Goal: Task Accomplishment & Management: Manage account settings

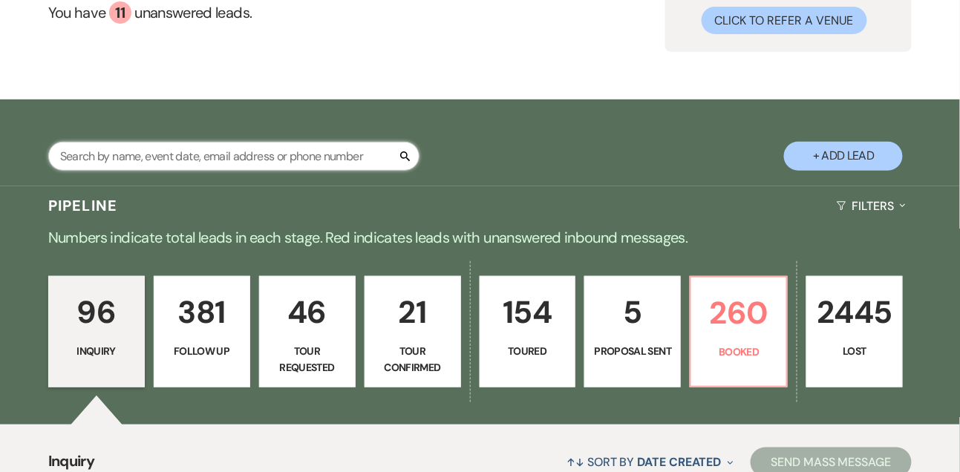
click at [195, 151] on input "text" at bounding box center [233, 156] width 371 height 29
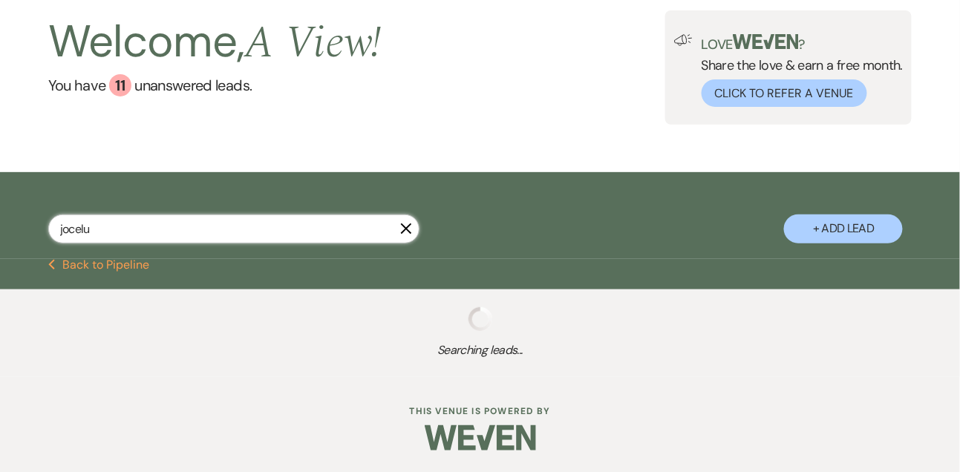
scroll to position [74, 0]
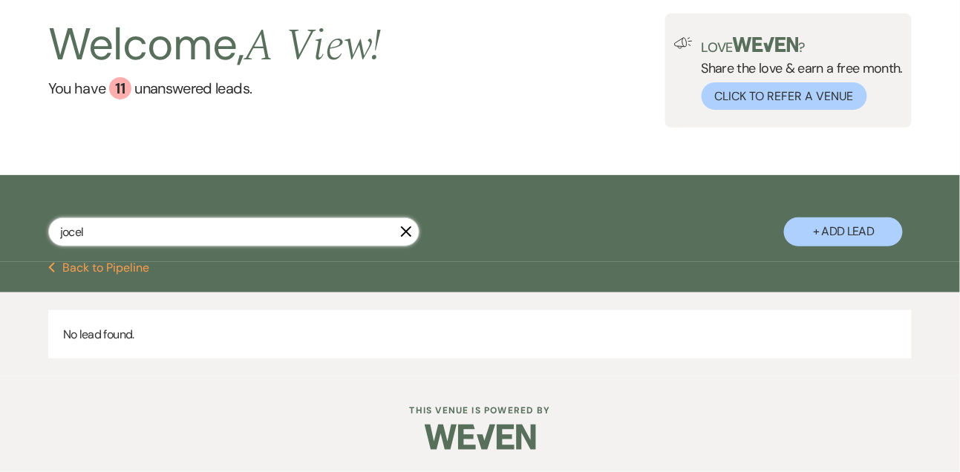
type input "jocely"
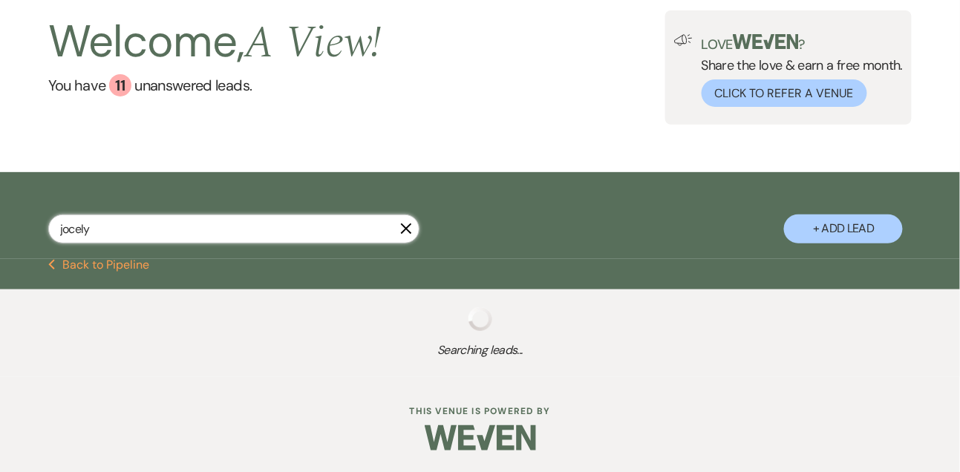
scroll to position [149, 0]
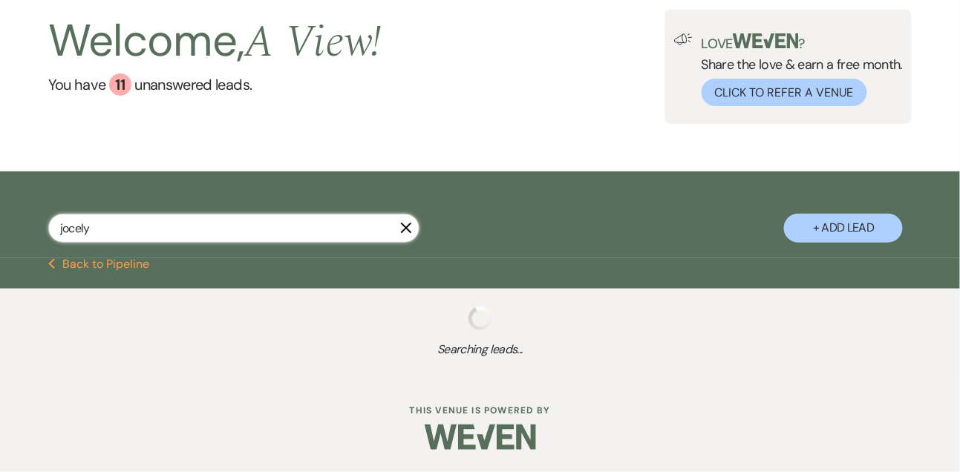
select select "8"
select select "4"
select select "5"
select select "8"
select select "4"
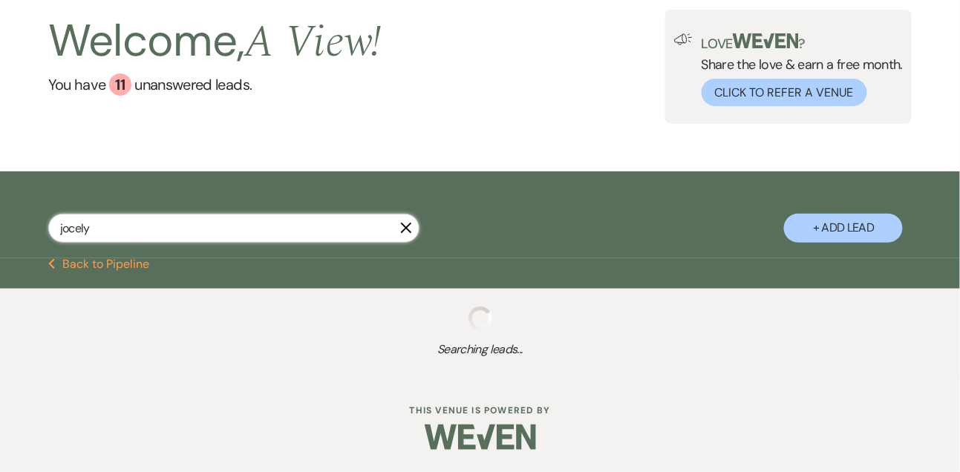
select select "9"
select select "2"
select select "8"
select select "4"
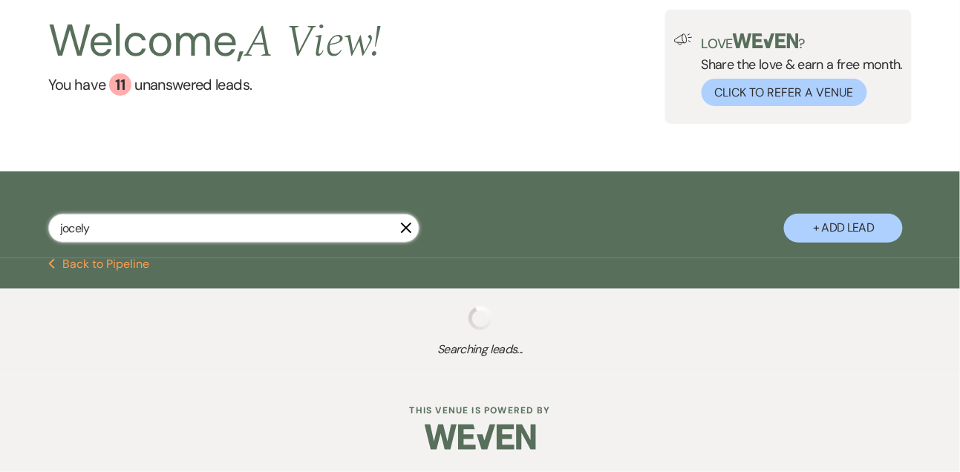
select select "8"
select select "4"
select select "8"
select select "4"
select select "8"
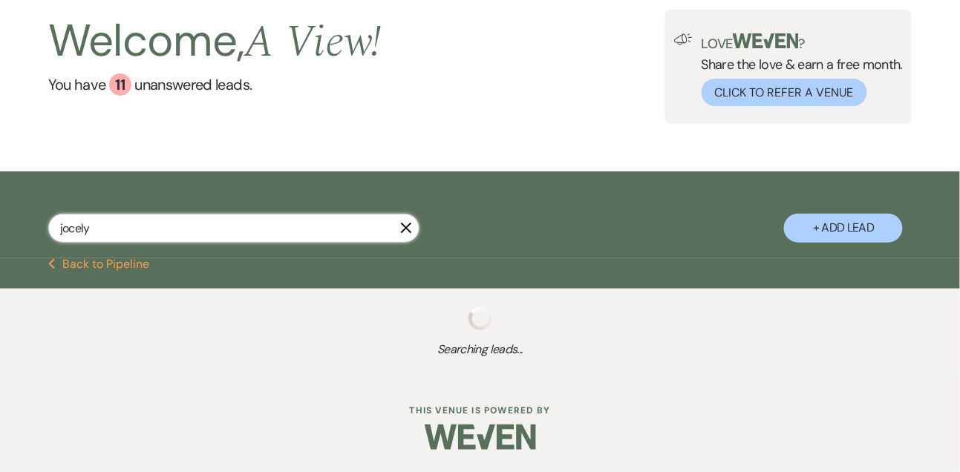
select select "5"
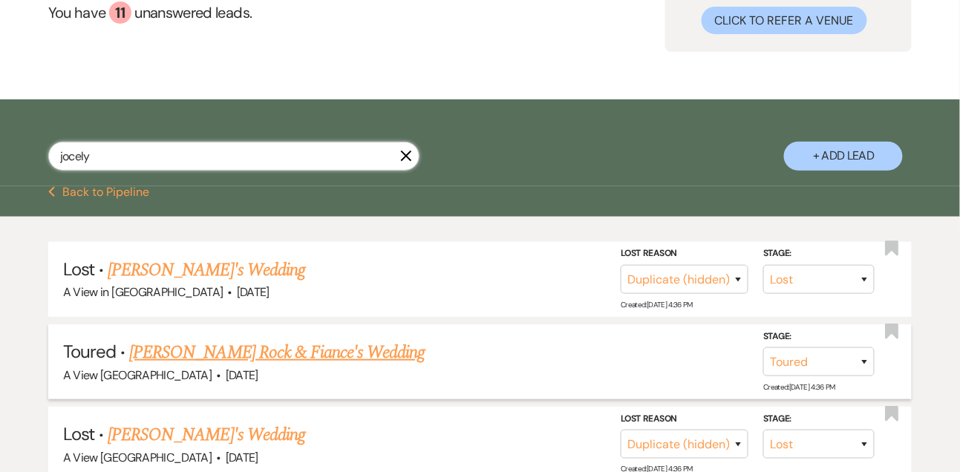
type input "jocely"
click at [201, 352] on link "Jocelyn Rock & Fiance's Wedding" at bounding box center [277, 352] width 296 height 27
select select "5"
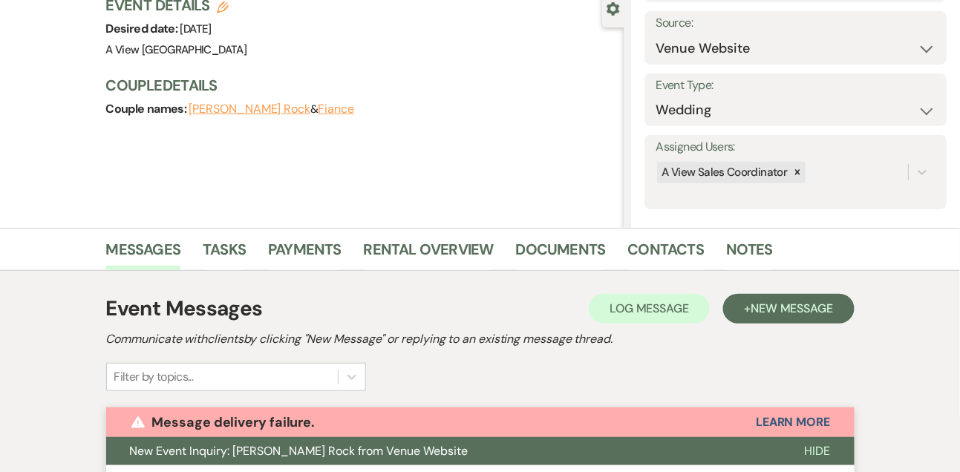
scroll to position [111, 0]
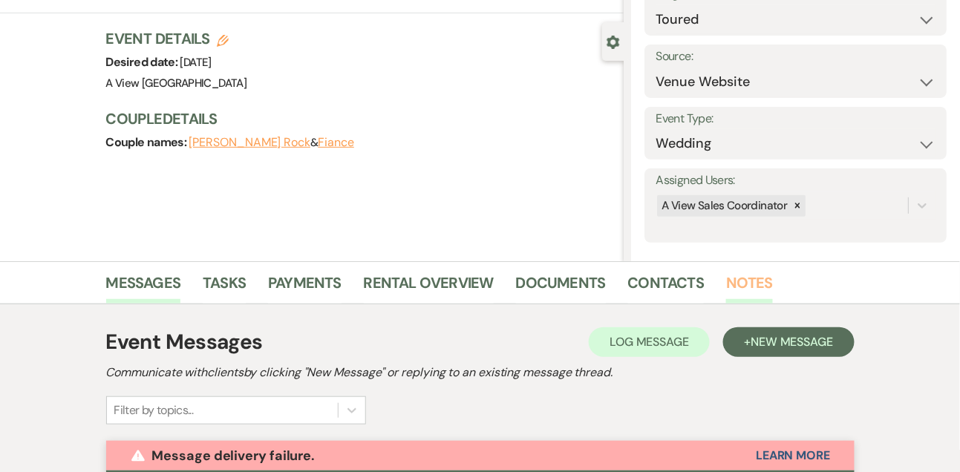
click at [743, 290] on link "Notes" at bounding box center [749, 287] width 47 height 33
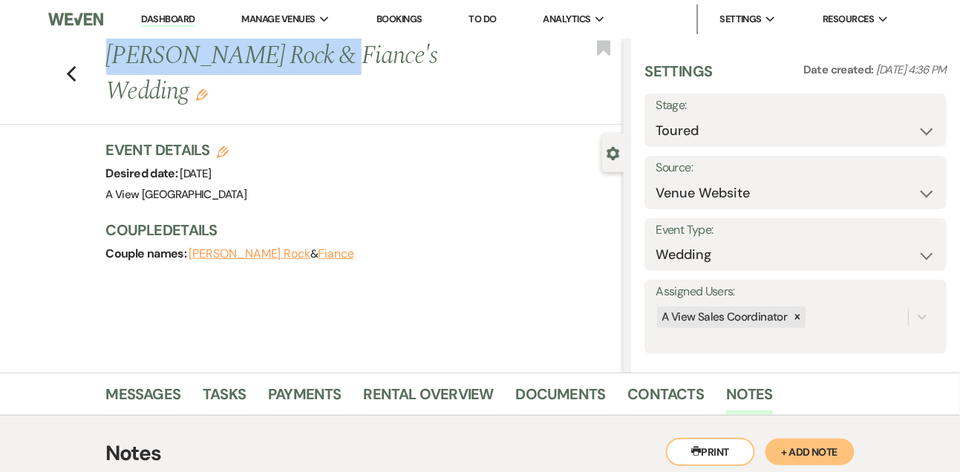
drag, startPoint x: 107, startPoint y: 48, endPoint x: 305, endPoint y: 50, distance: 198.3
click at [305, 50] on h1 "Jocelyn Rock & Fiance's Wedding Edit" at bounding box center [310, 74] width 408 height 71
copy h1 "Jocelyn Rock & Fiance"
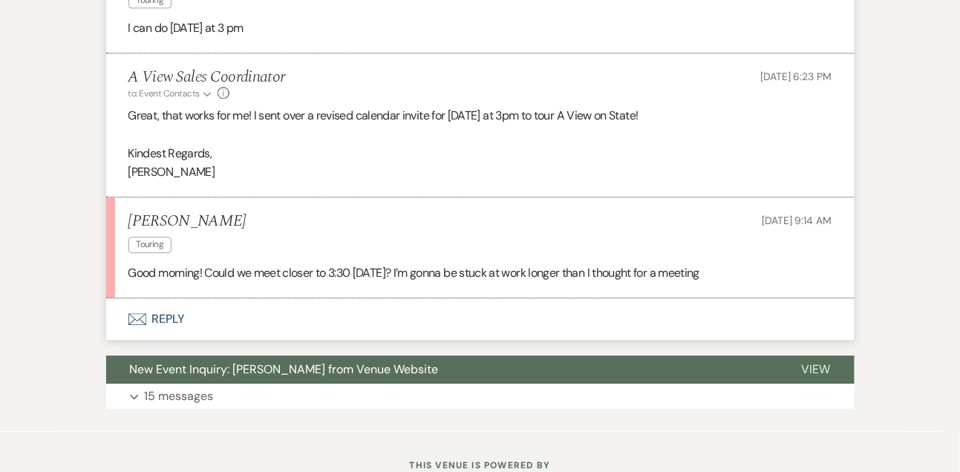
scroll to position [944, 0]
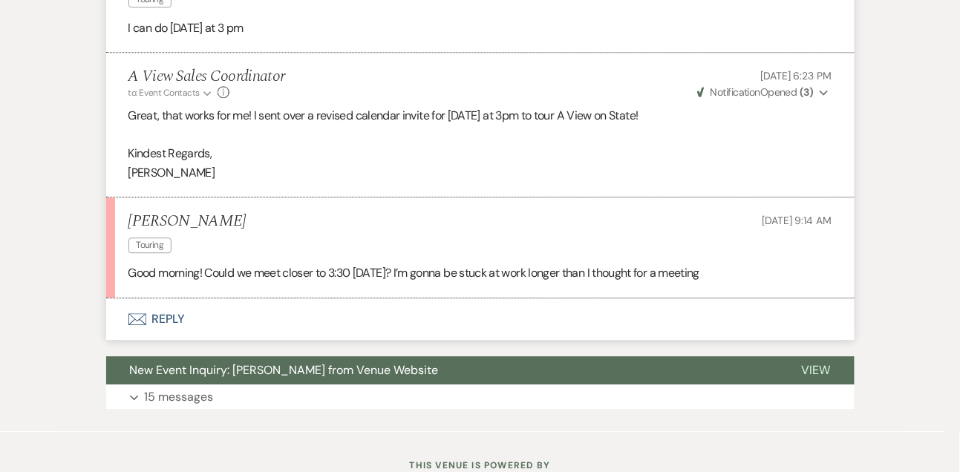
click at [175, 313] on button "Envelope Reply" at bounding box center [480, 320] width 749 height 42
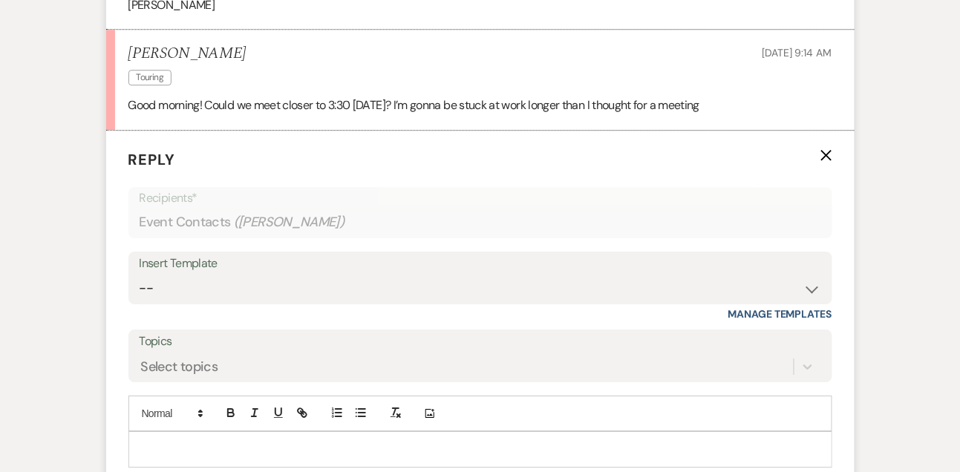
scroll to position [1150, 0]
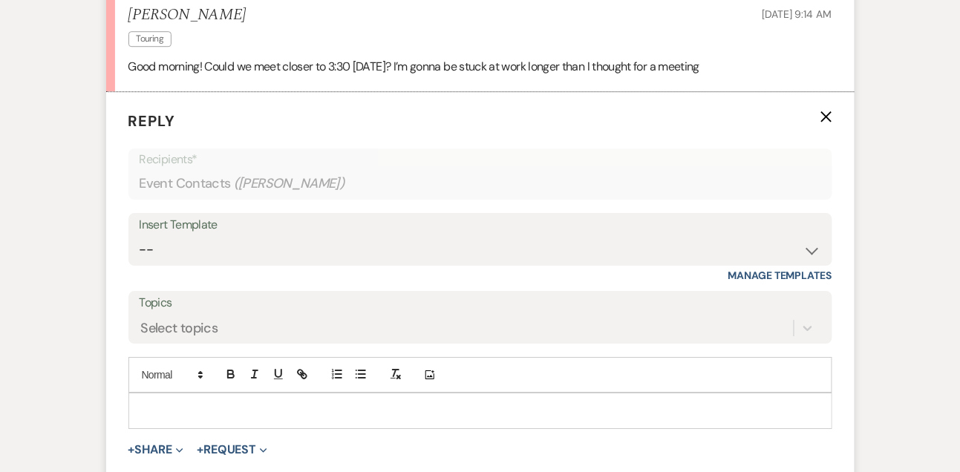
click at [169, 394] on div at bounding box center [480, 411] width 703 height 34
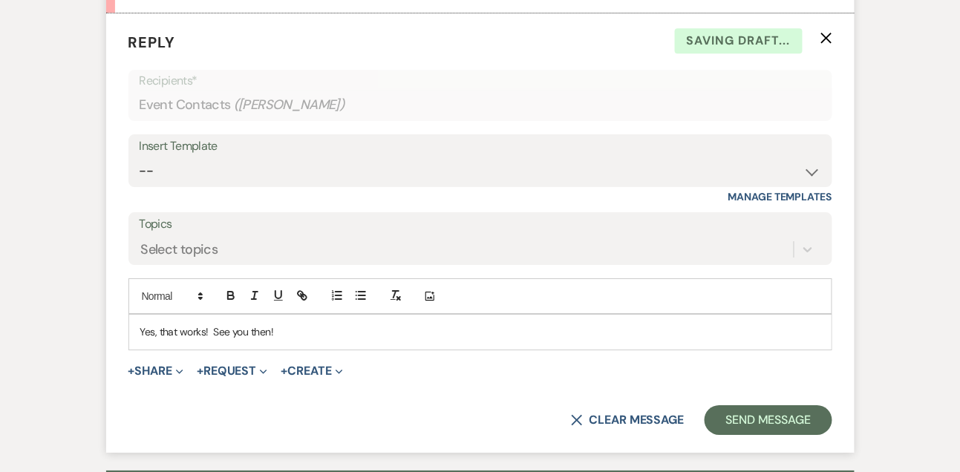
scroll to position [1274, 0]
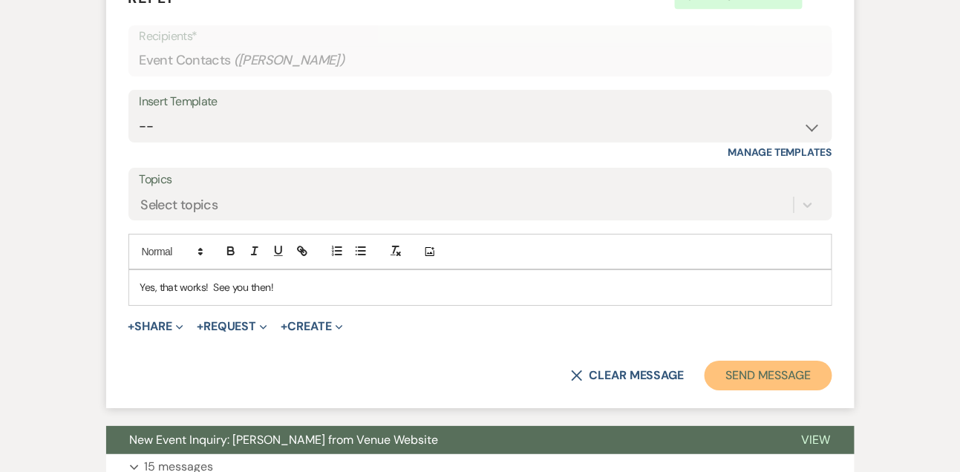
click at [735, 374] on button "Send Message" at bounding box center [768, 376] width 127 height 30
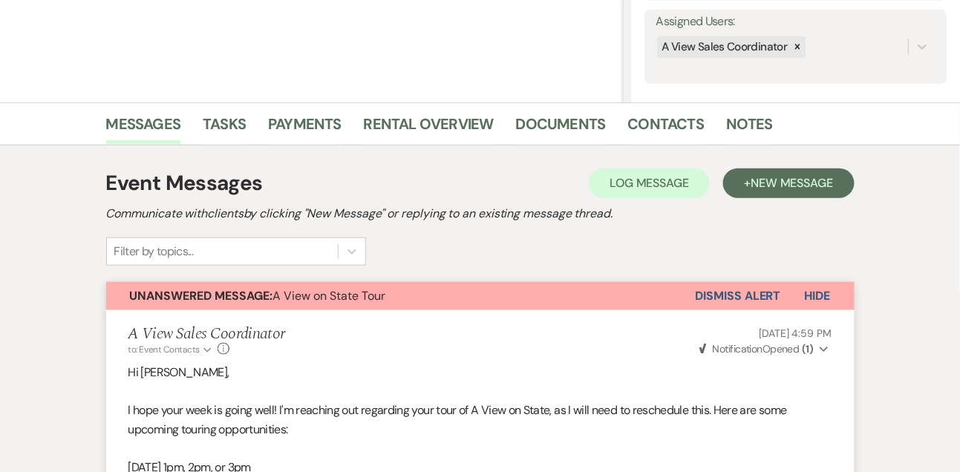
scroll to position [339, 0]
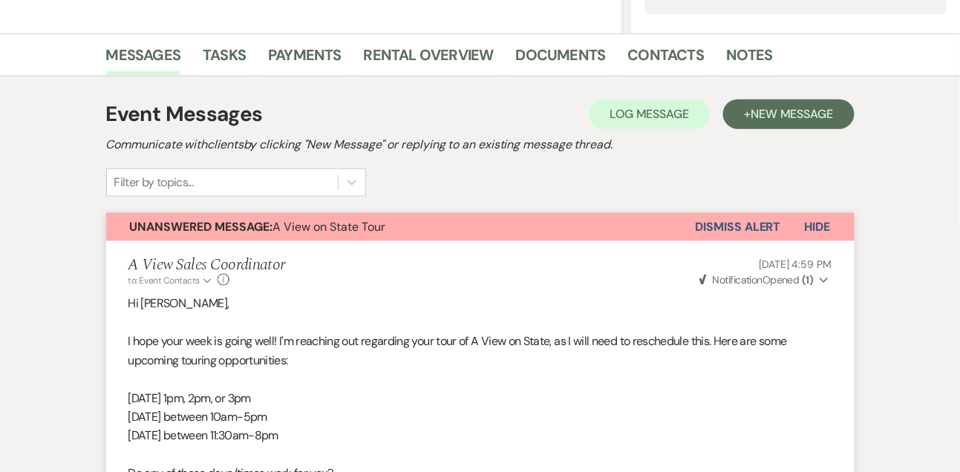
click at [738, 229] on button "Dismiss Alert" at bounding box center [738, 227] width 85 height 28
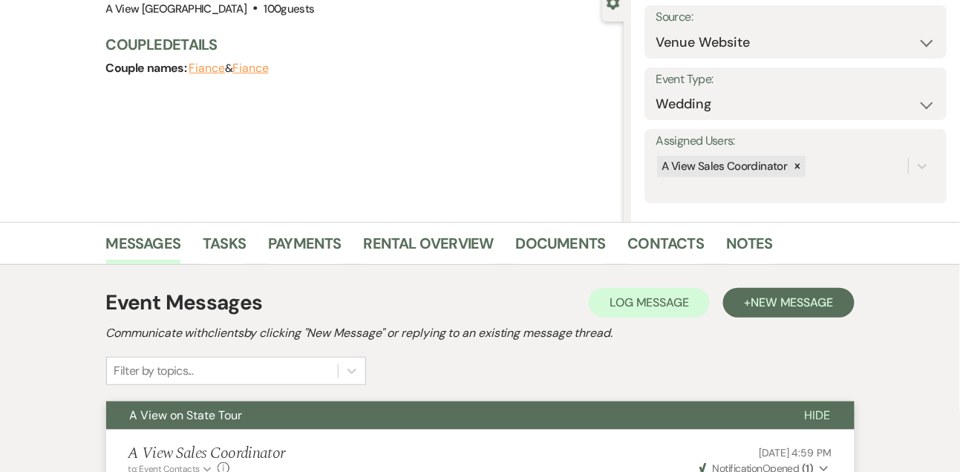
scroll to position [0, 0]
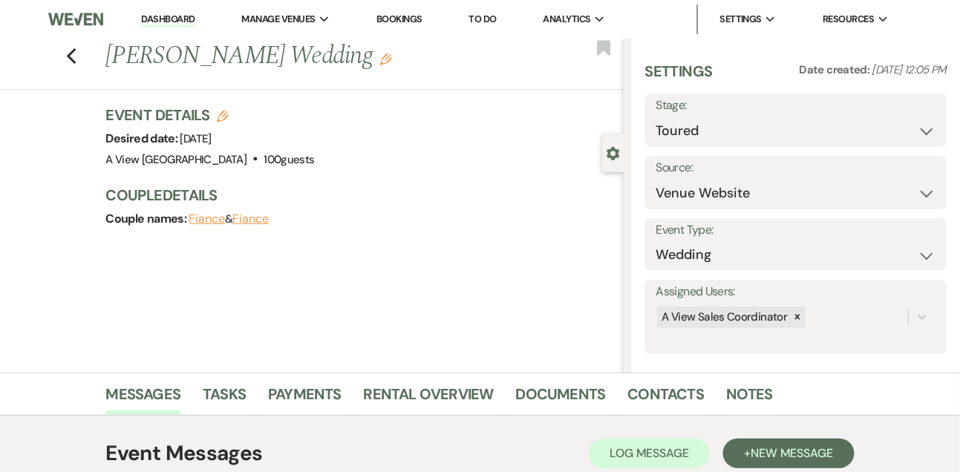
click at [174, 18] on link "Dashboard" at bounding box center [167, 20] width 53 height 14
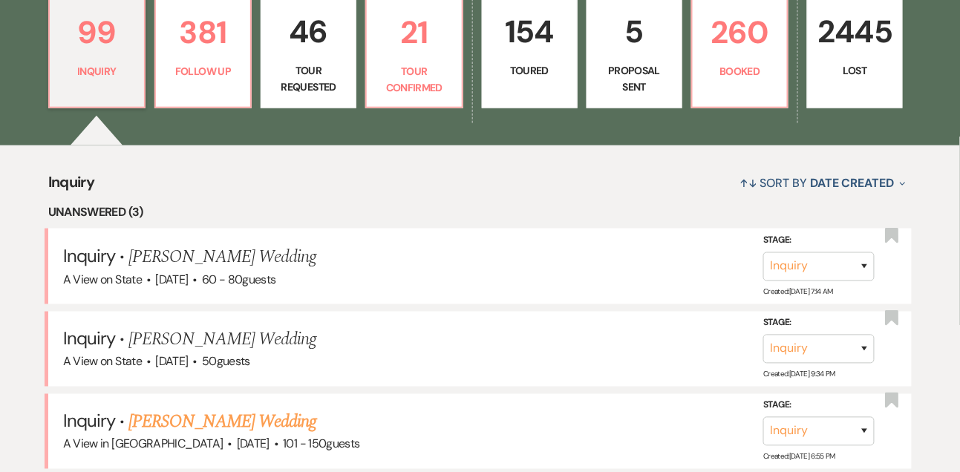
scroll to position [445, 0]
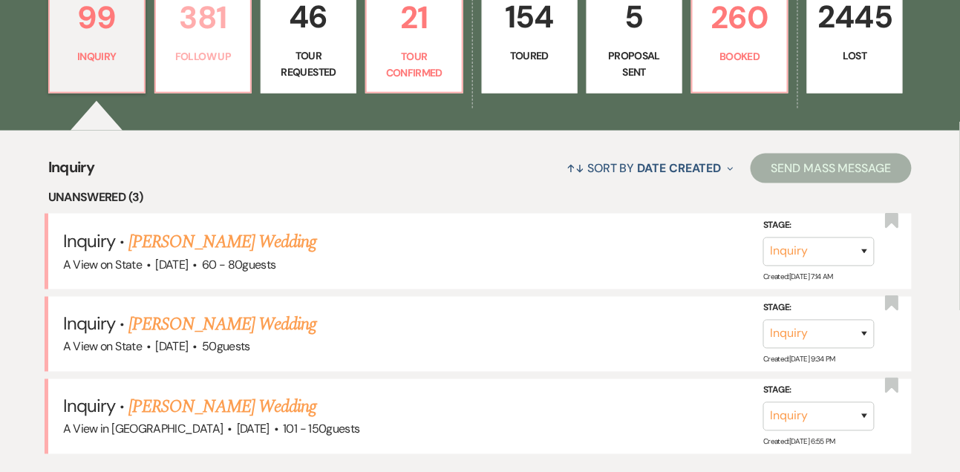
click at [228, 48] on p "Follow Up" at bounding box center [203, 56] width 76 height 16
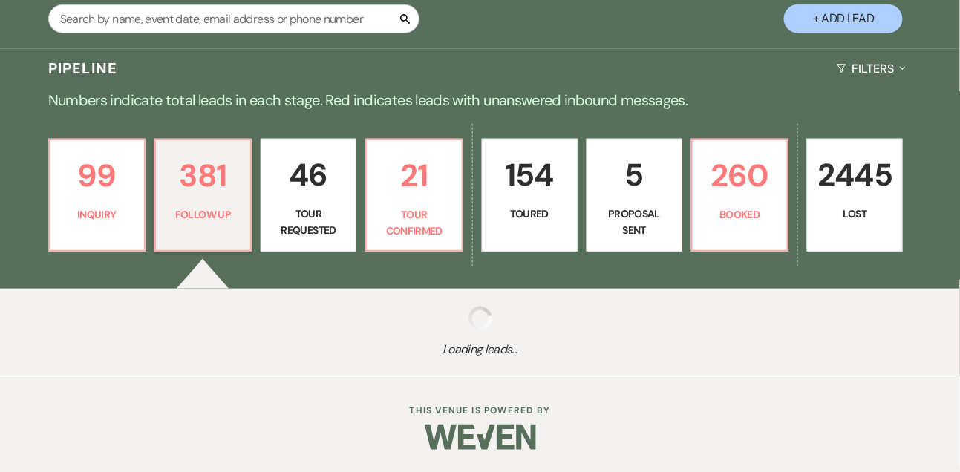
scroll to position [286, 0]
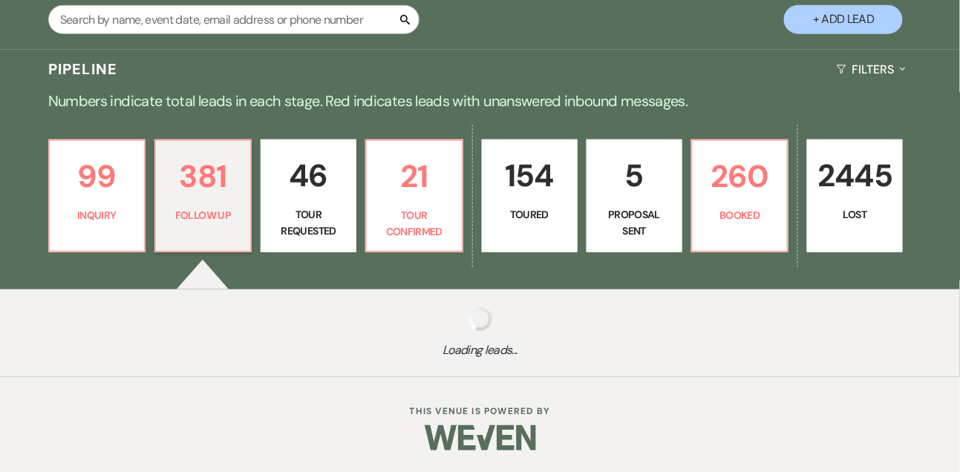
select select "9"
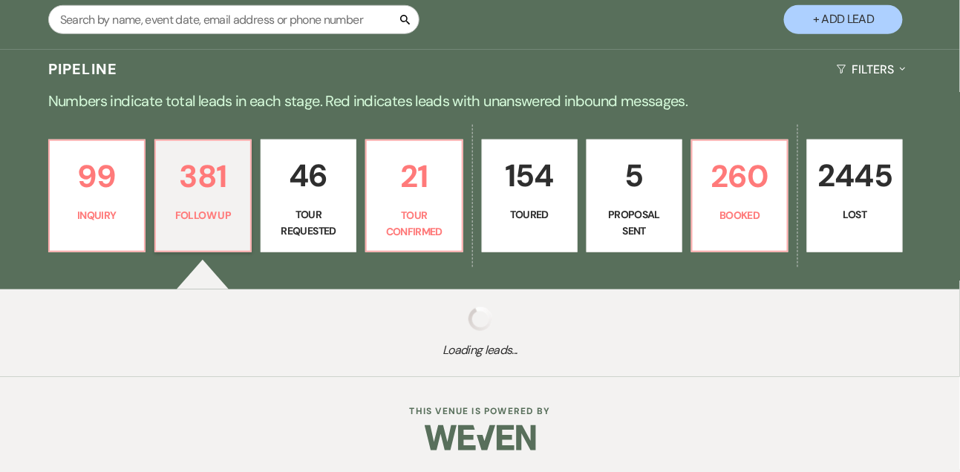
select select "9"
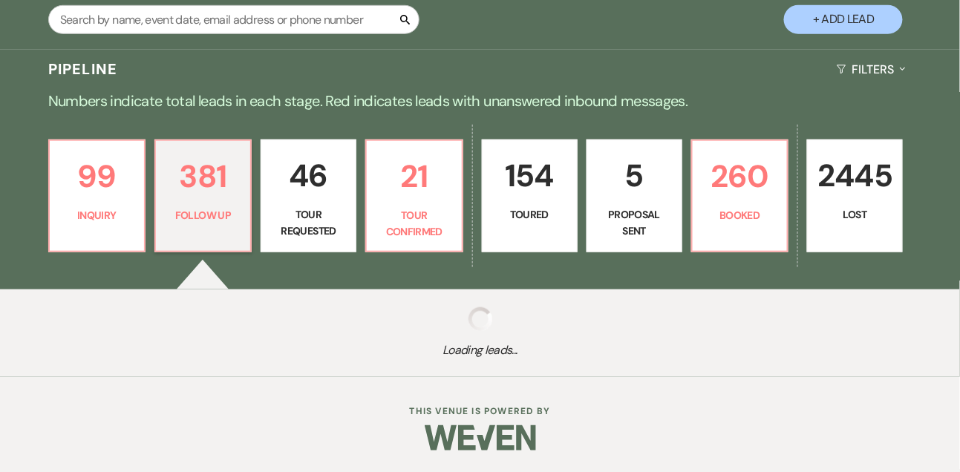
select select "9"
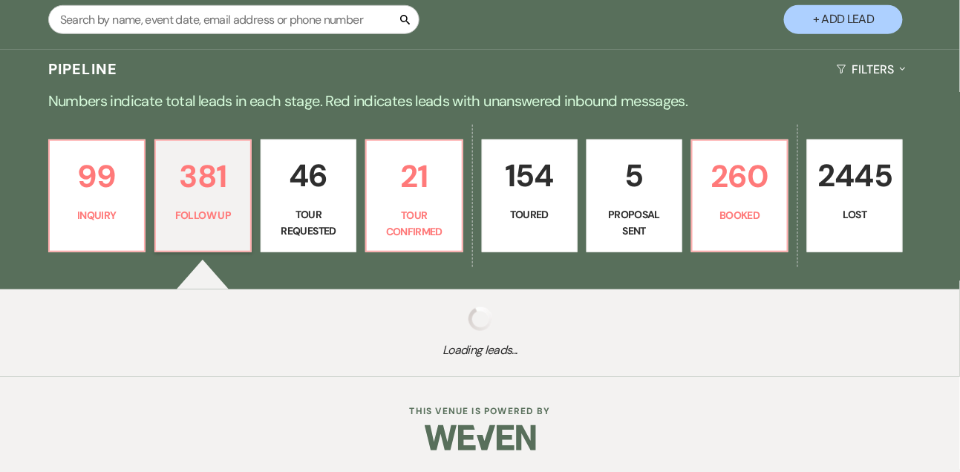
select select "9"
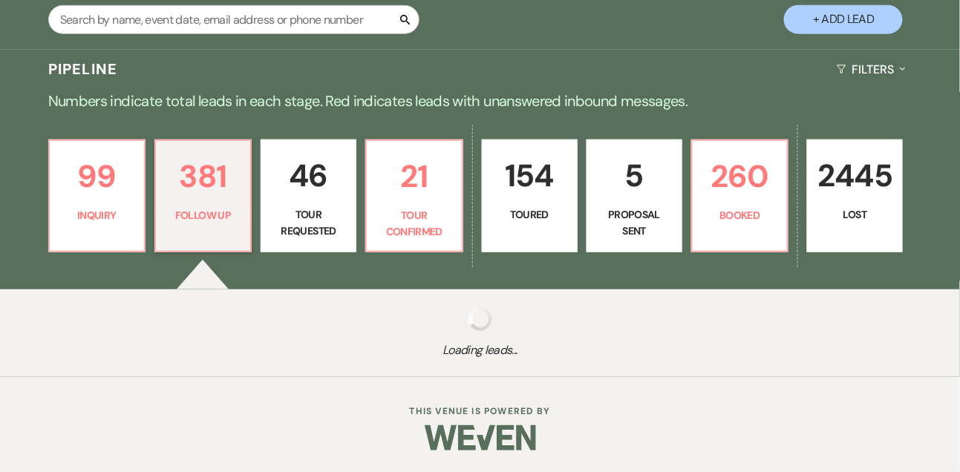
select select "9"
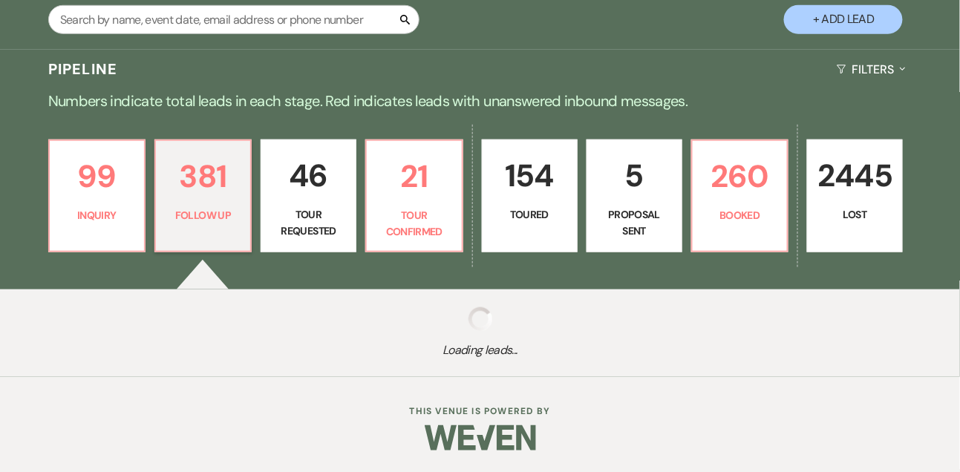
select select "9"
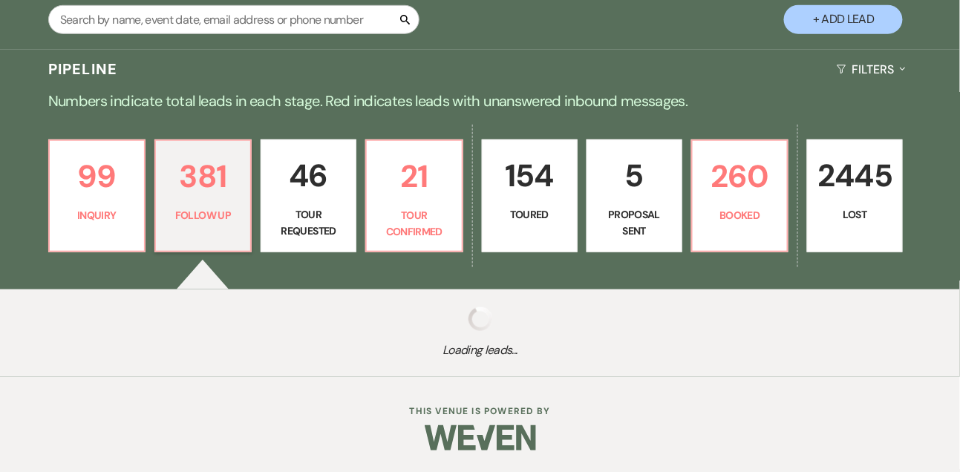
select select "9"
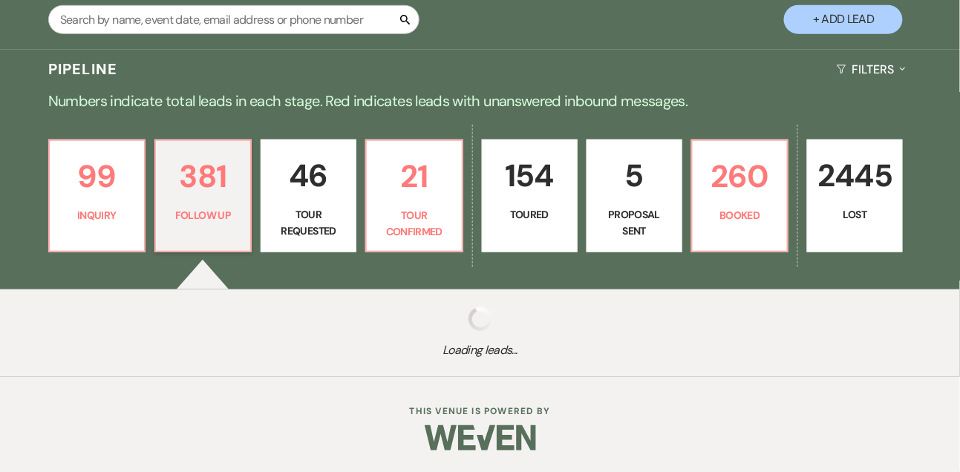
select select "9"
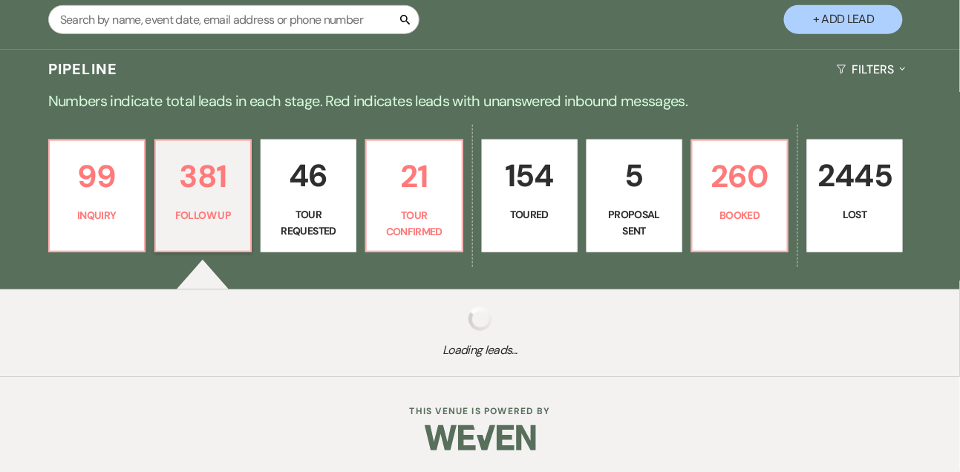
select select "9"
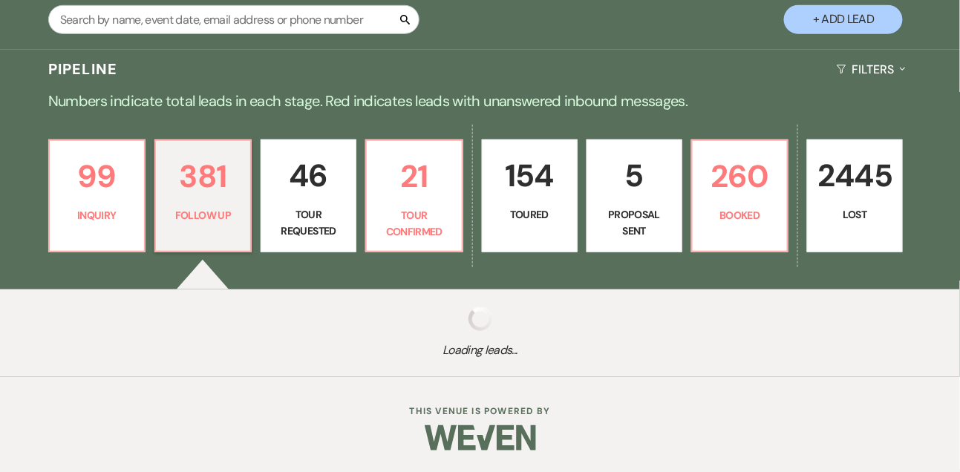
select select "9"
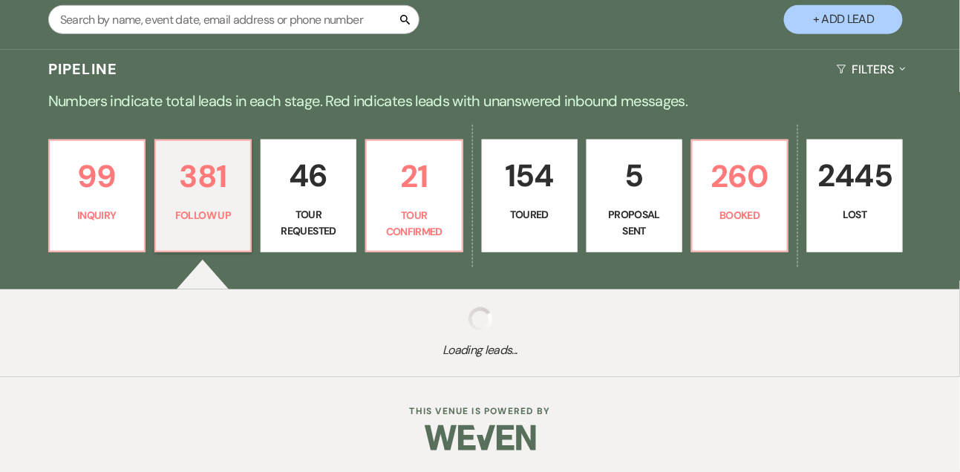
select select "9"
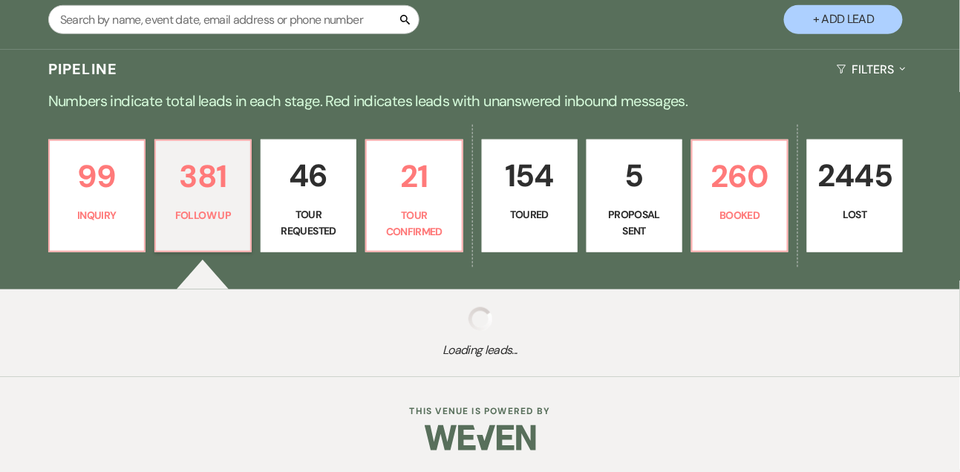
select select "9"
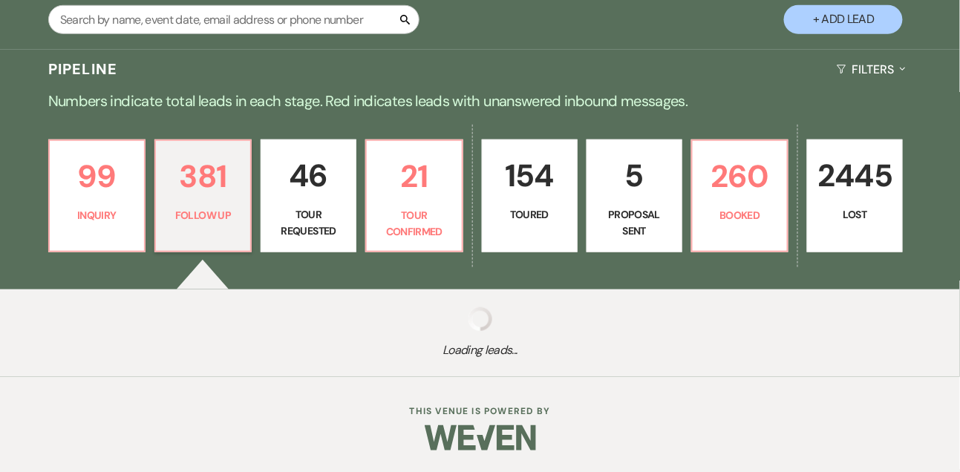
select select "9"
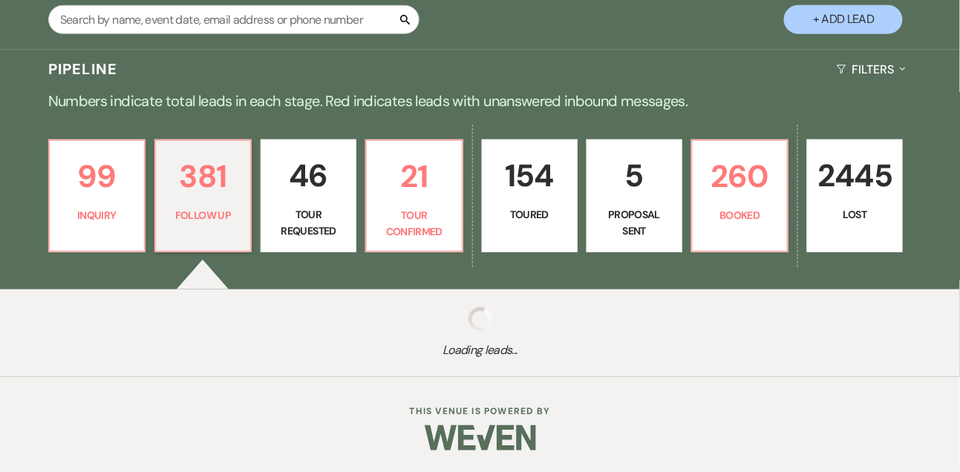
select select "9"
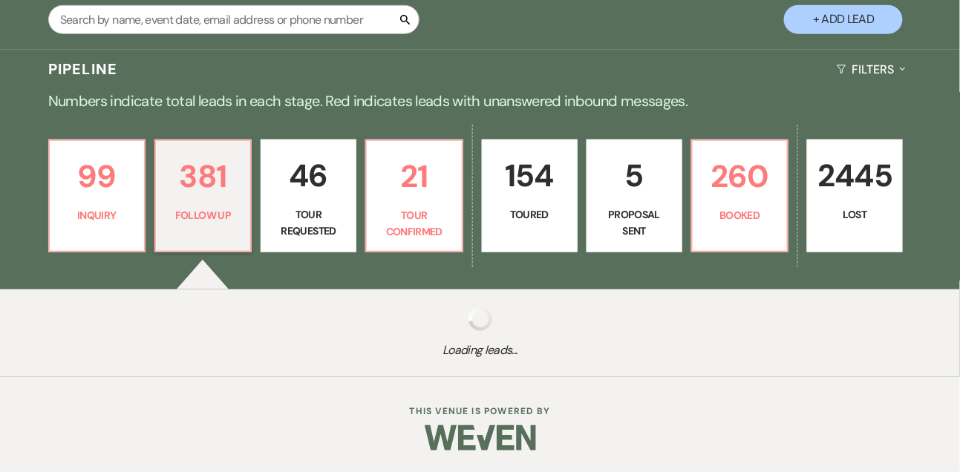
select select "9"
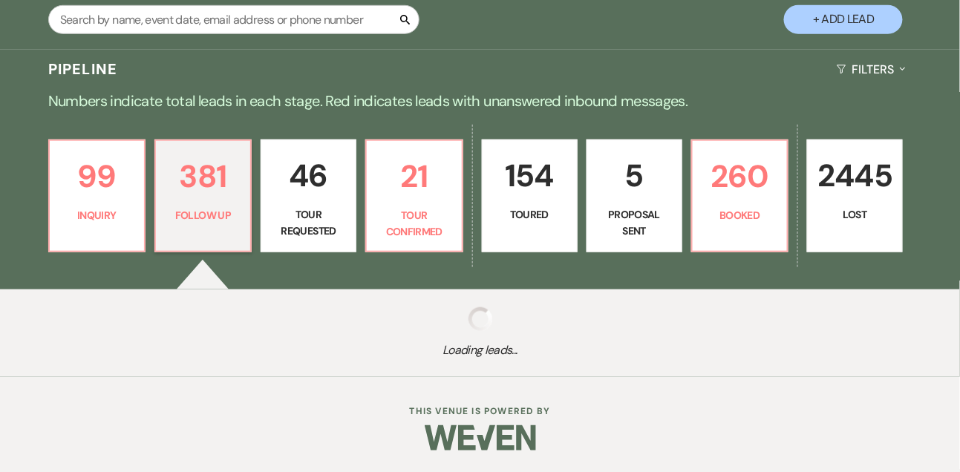
select select "9"
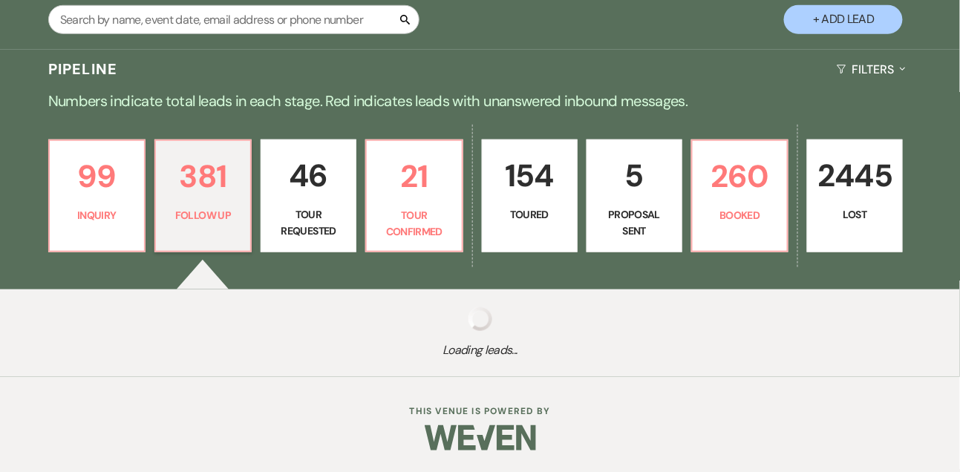
select select "9"
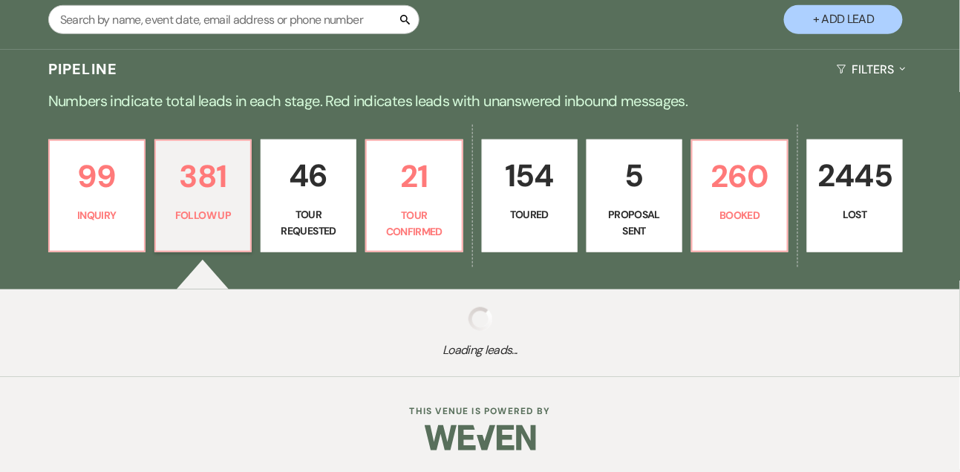
select select "9"
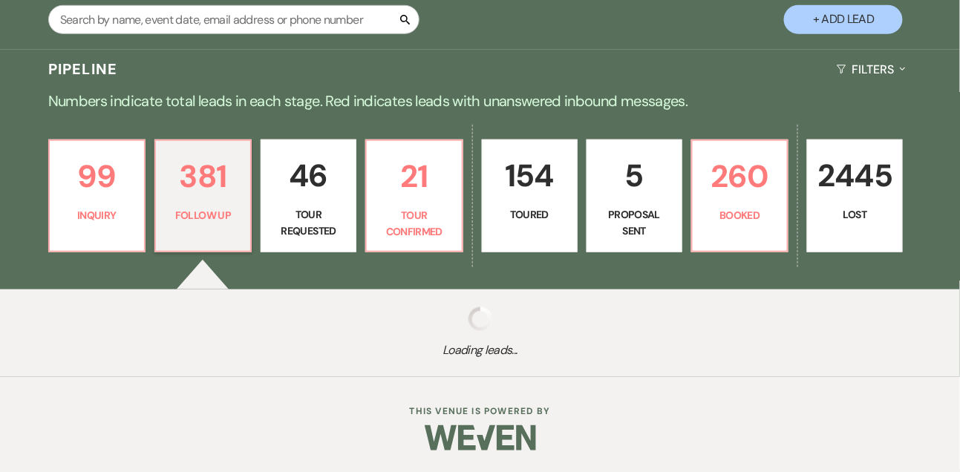
select select "9"
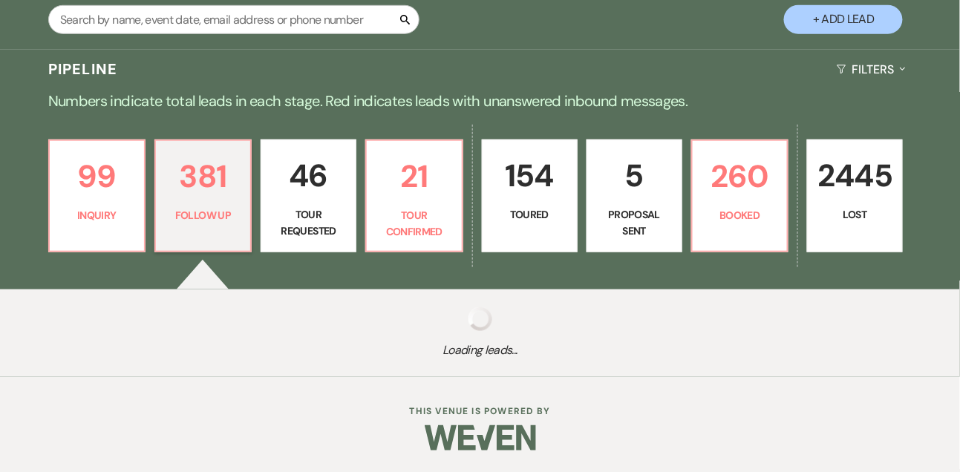
select select "9"
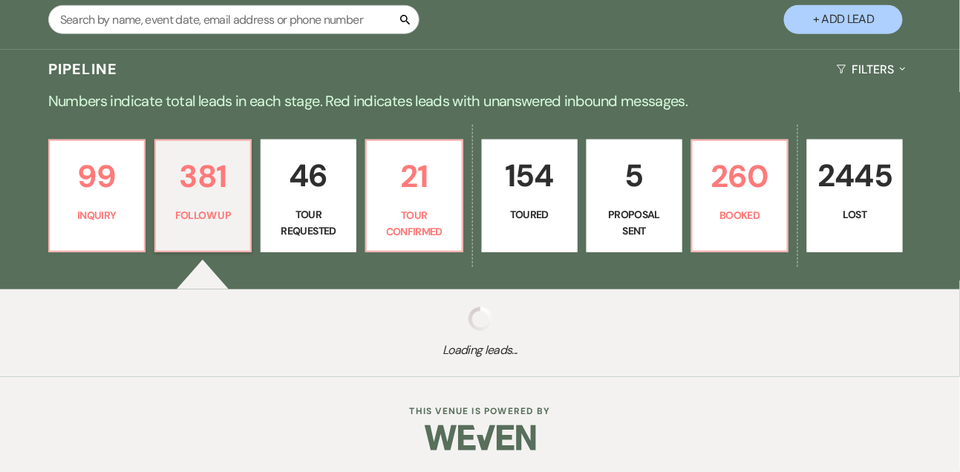
select select "9"
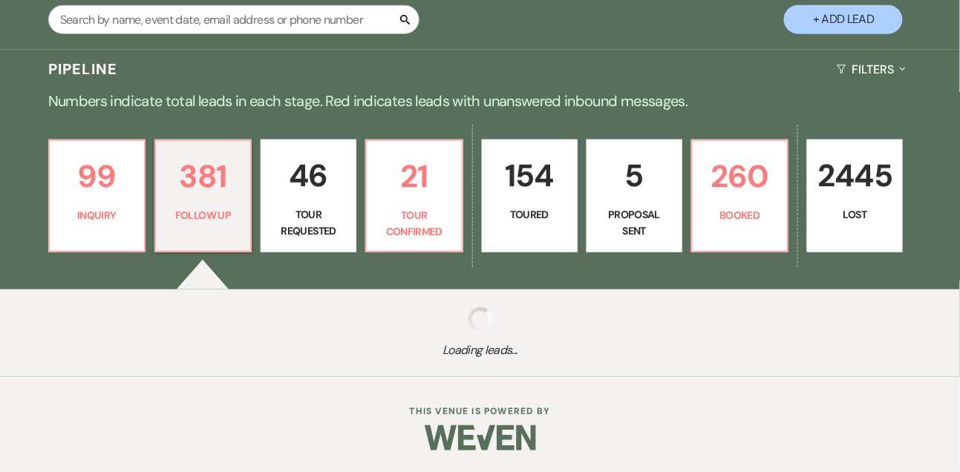
select select "9"
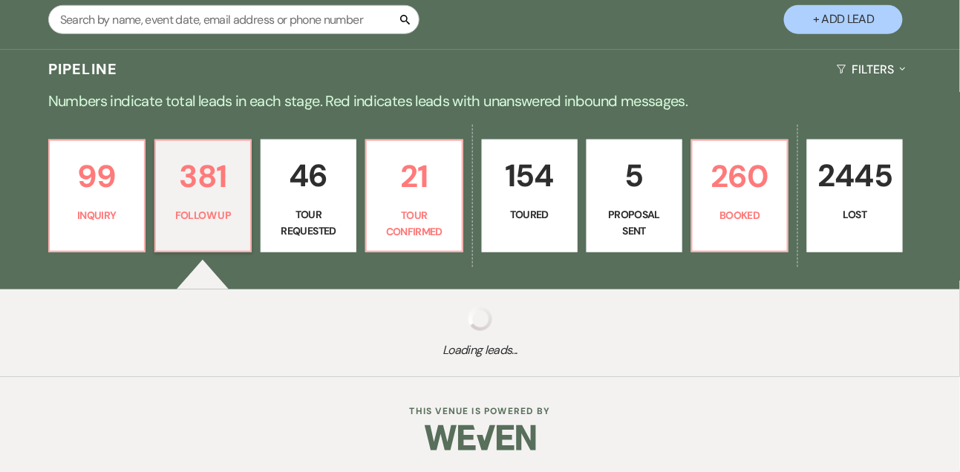
select select "9"
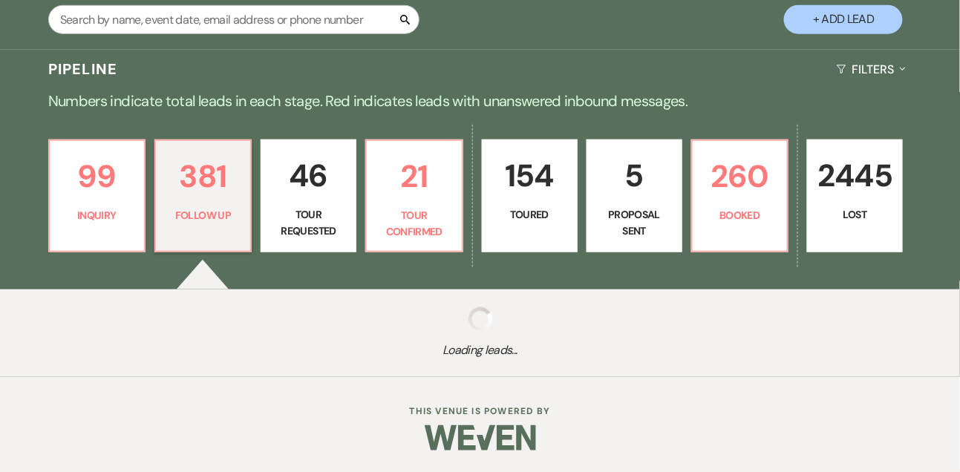
select select "9"
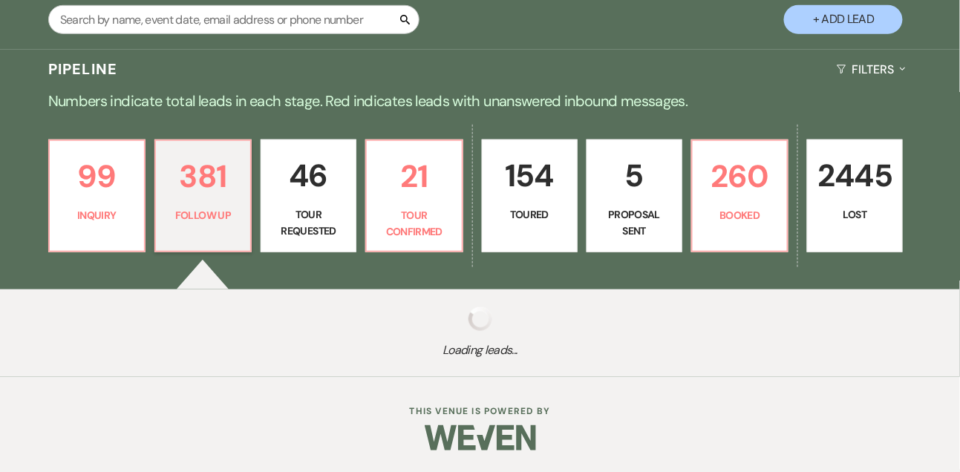
select select "9"
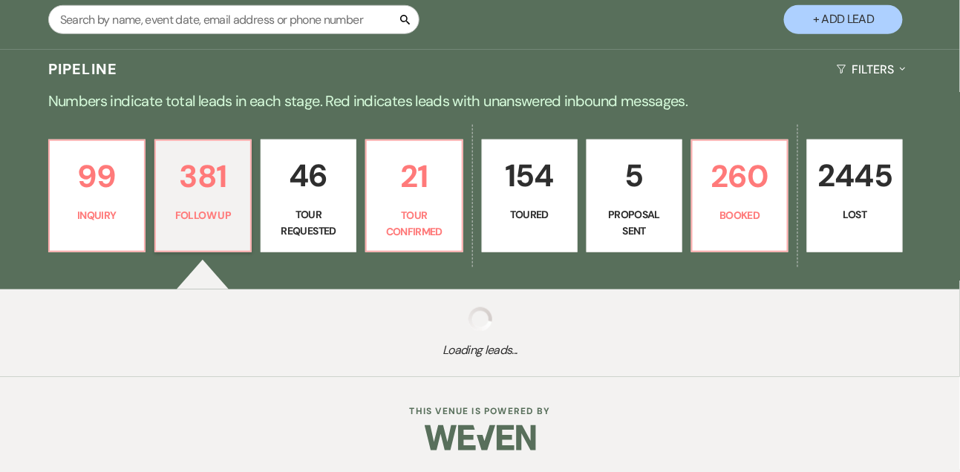
select select "9"
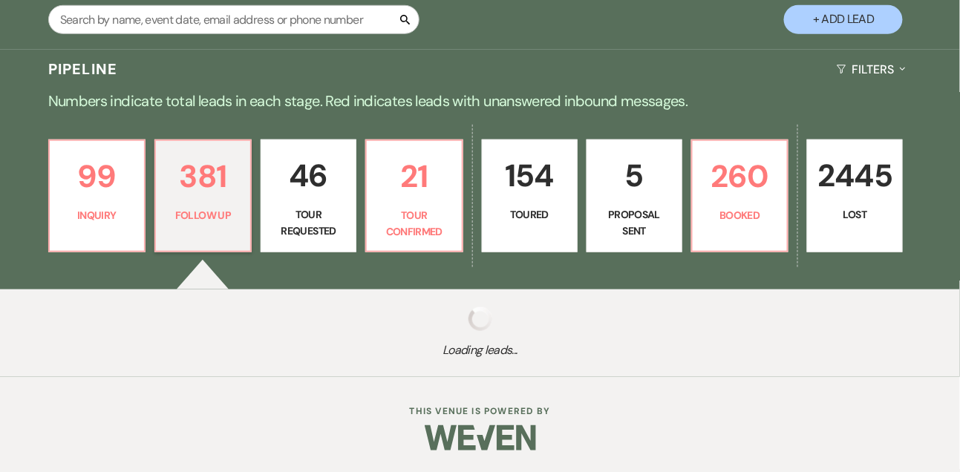
select select "9"
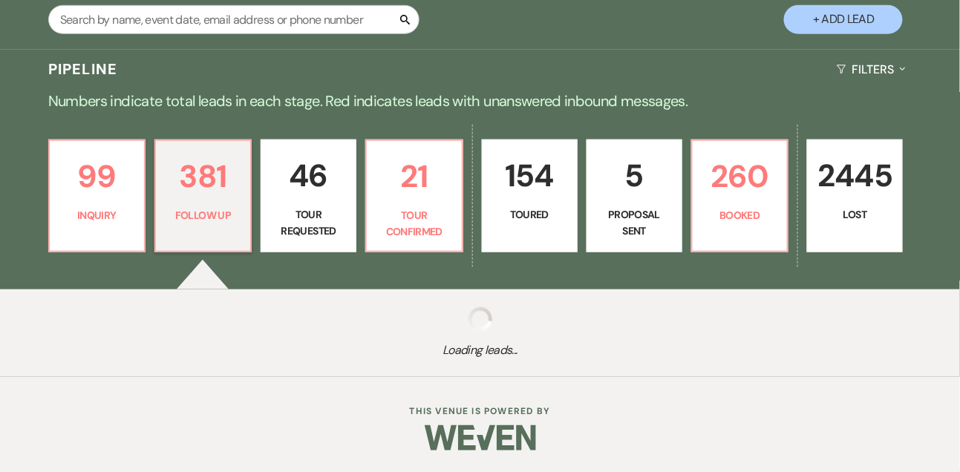
select select "9"
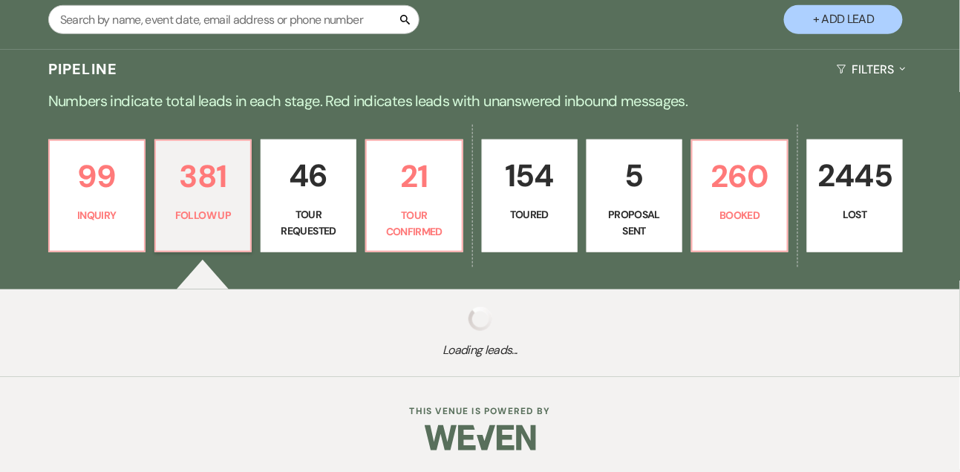
select select "9"
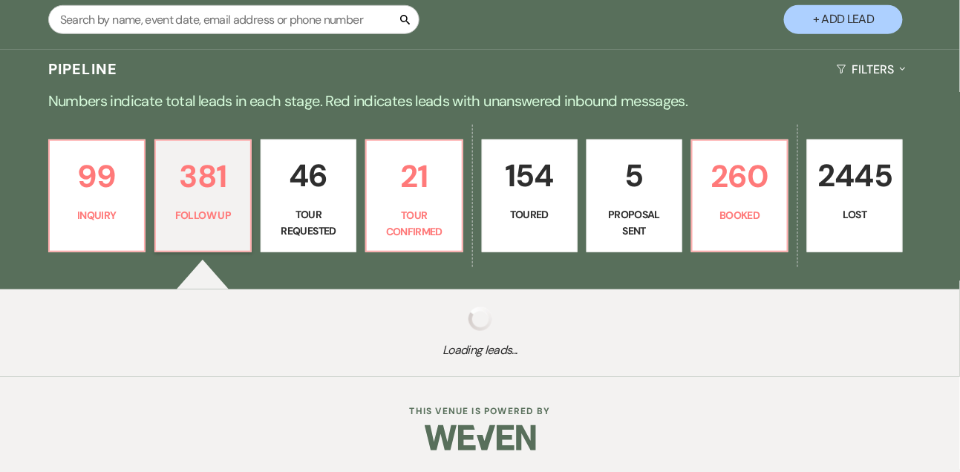
select select "9"
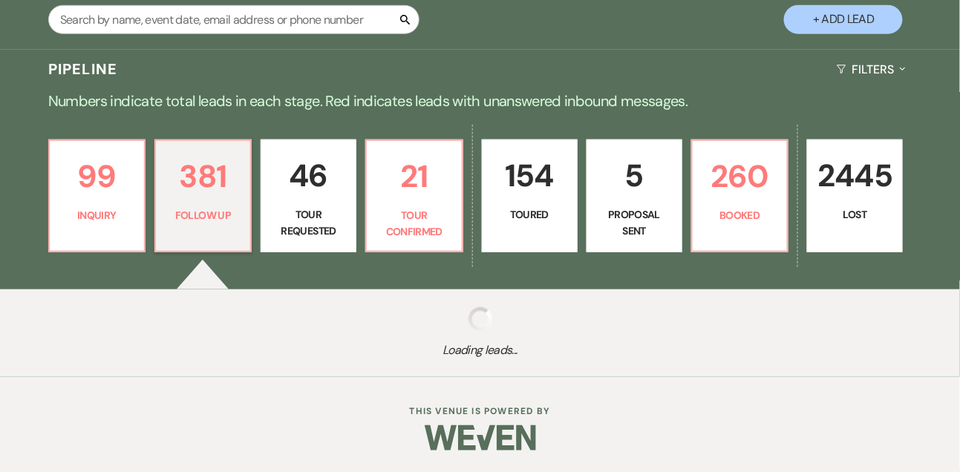
select select "9"
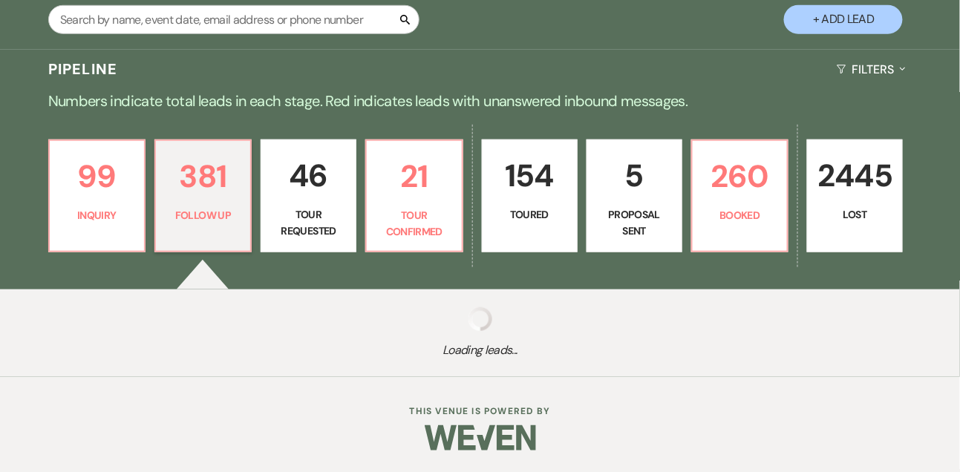
select select "9"
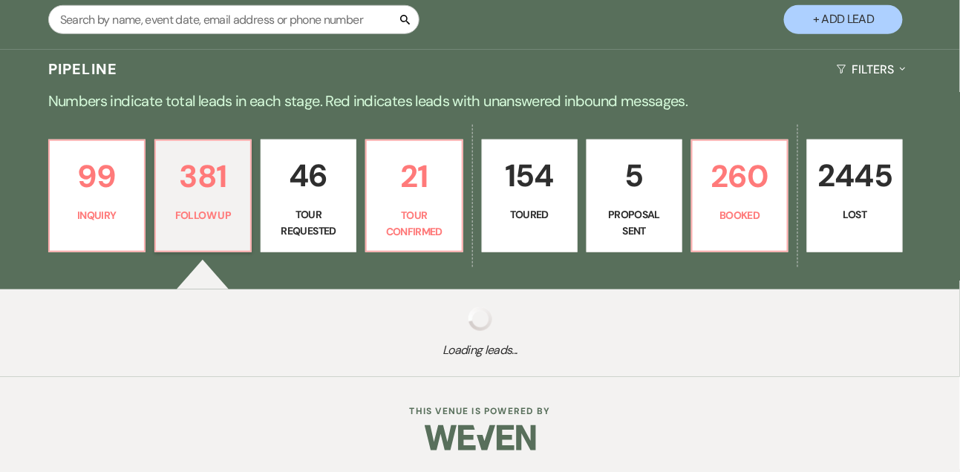
select select "9"
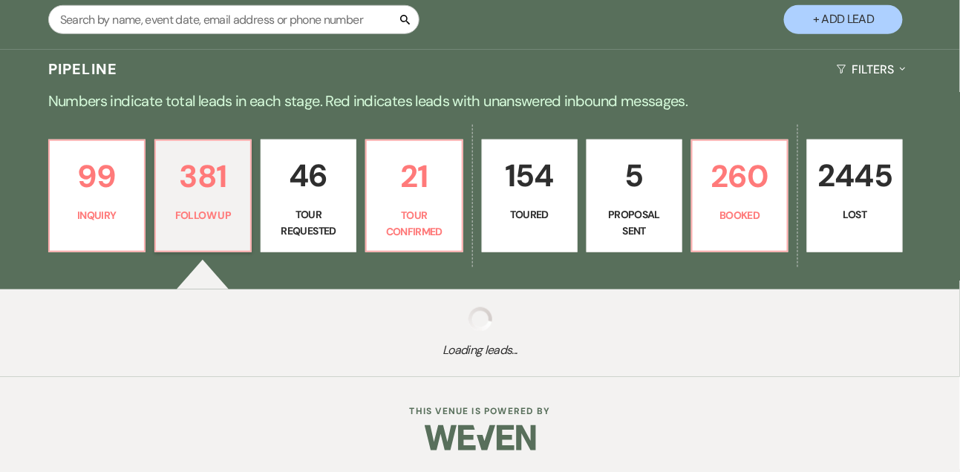
select select "9"
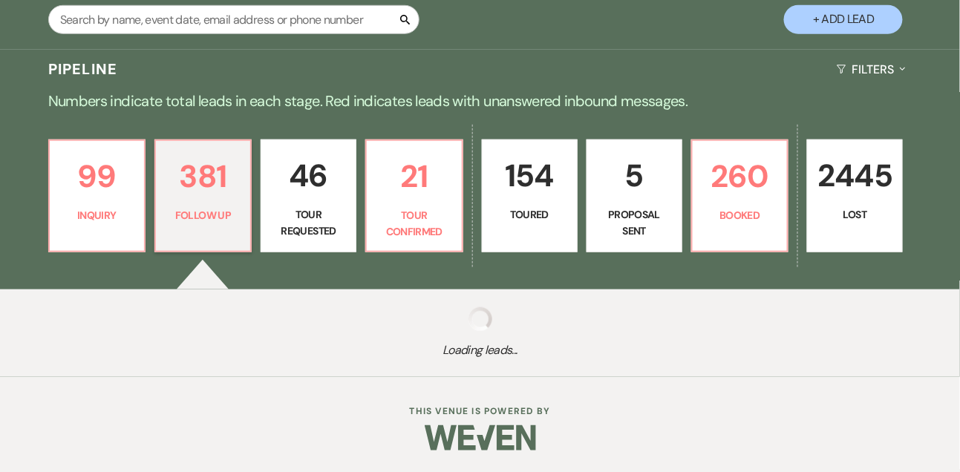
select select "9"
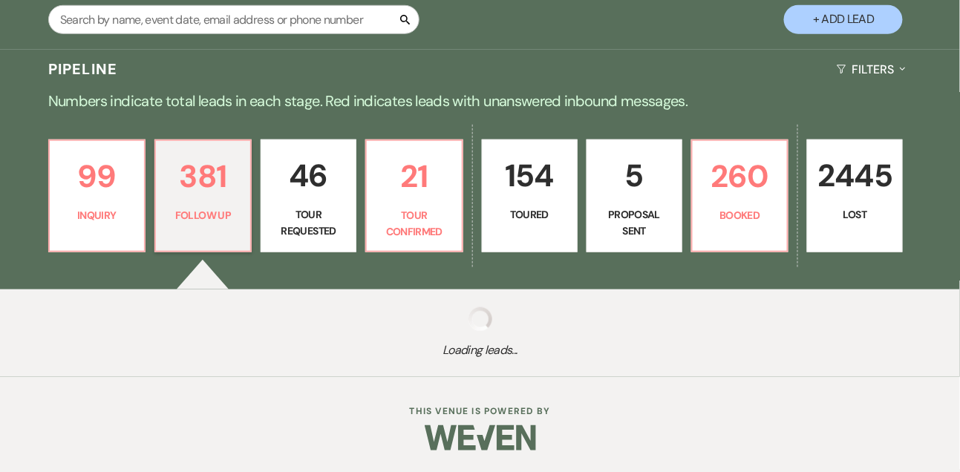
select select "9"
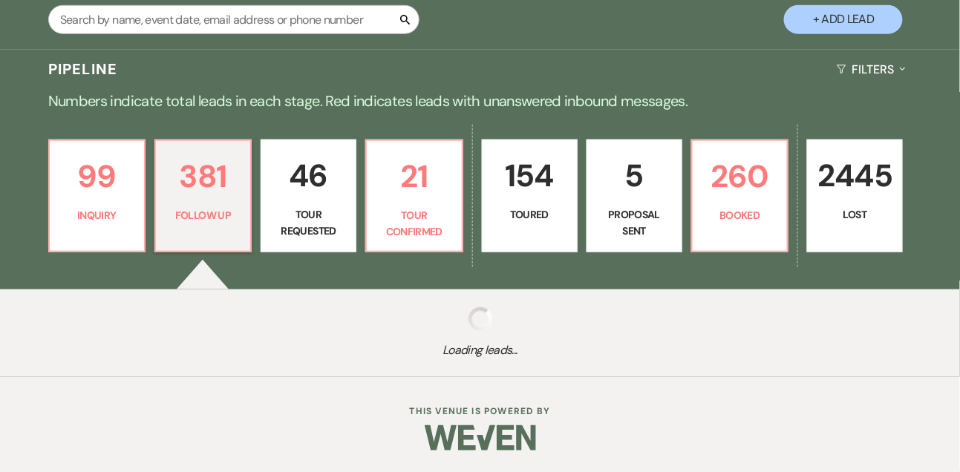
select select "9"
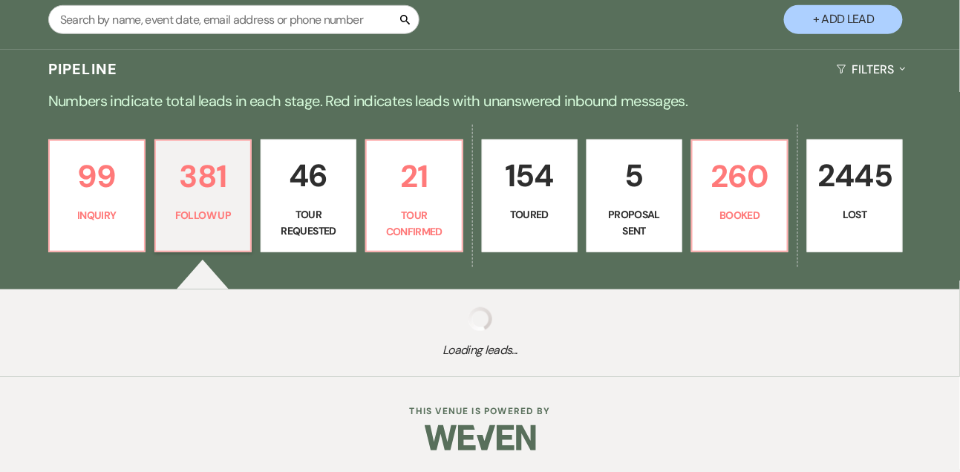
select select "9"
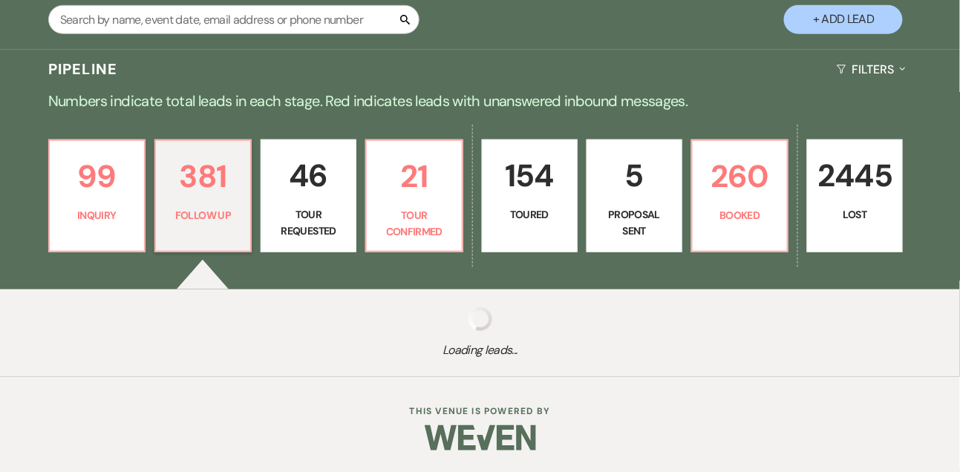
select select "9"
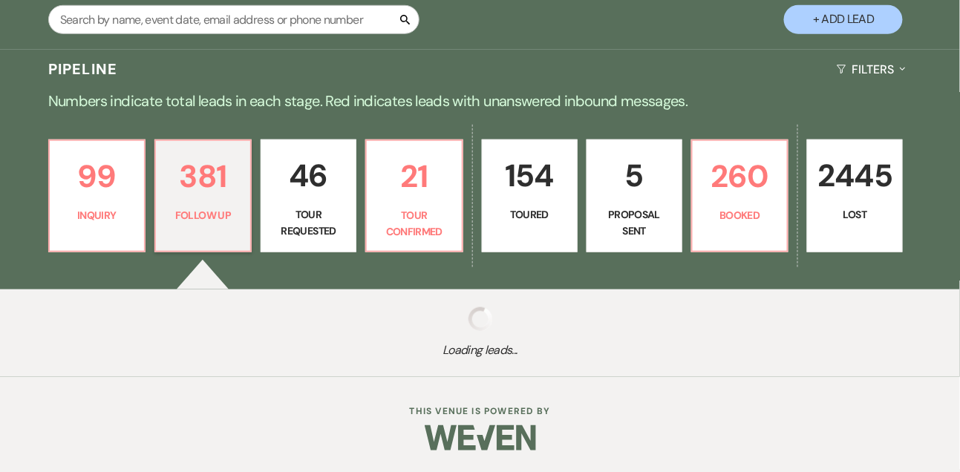
select select "9"
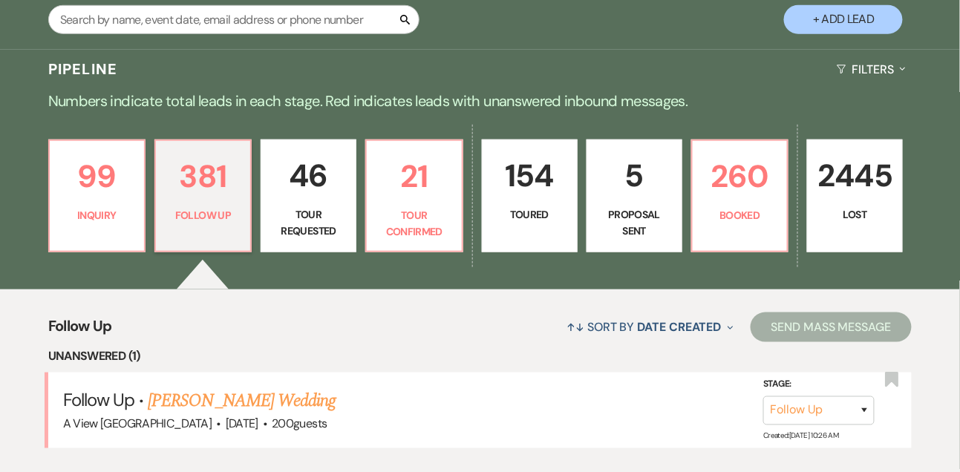
scroll to position [445, 0]
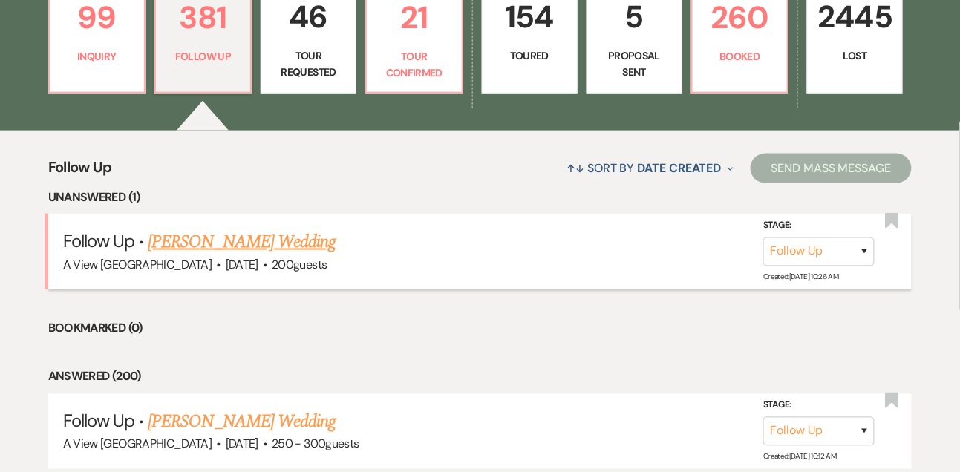
click at [218, 242] on link "[PERSON_NAME] Wedding" at bounding box center [242, 242] width 188 height 27
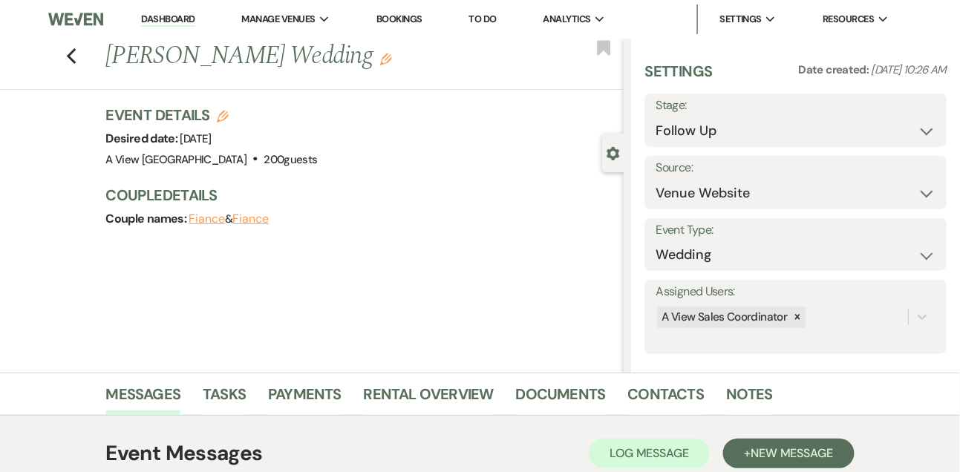
click at [177, 23] on link "Dashboard" at bounding box center [167, 20] width 53 height 14
